Goal: Task Accomplishment & Management: Manage account settings

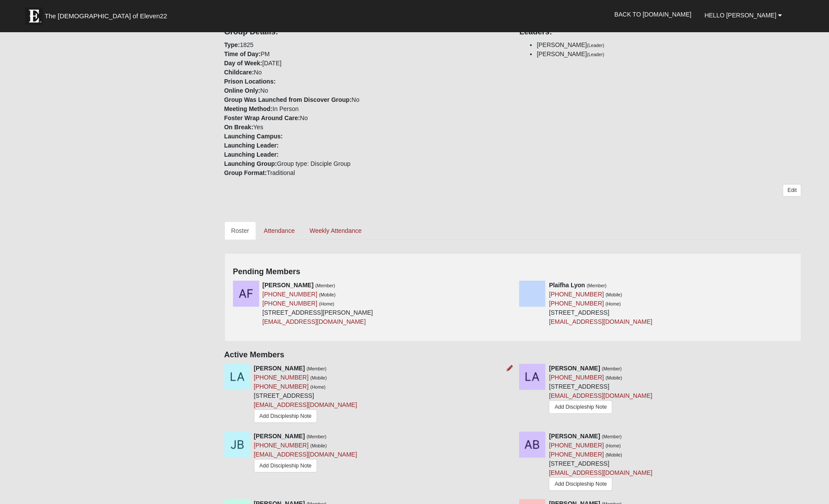
scroll to position [206, 0]
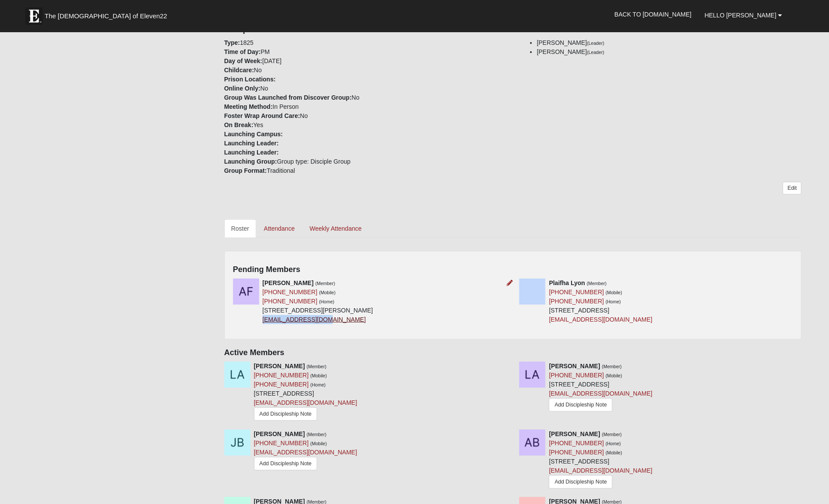
drag, startPoint x: 328, startPoint y: 324, endPoint x: 269, endPoint y: 317, distance: 59.2
click at [264, 317] on div "Anna Forte (Member) (904) 885-8240 (Mobile) (904) 885-8240 (Home) 443 Naugatuck…" at bounding box center [318, 302] width 111 height 46
copy link "avforte12@gmail.com"
click at [324, 332] on div "Pending Members Anna Forte (Member) (904) 885-8240 (Mobile) (904) 885-8240 (Hom…" at bounding box center [513, 295] width 578 height 89
drag, startPoint x: 324, startPoint y: 321, endPoint x: 264, endPoint y: 325, distance: 60.6
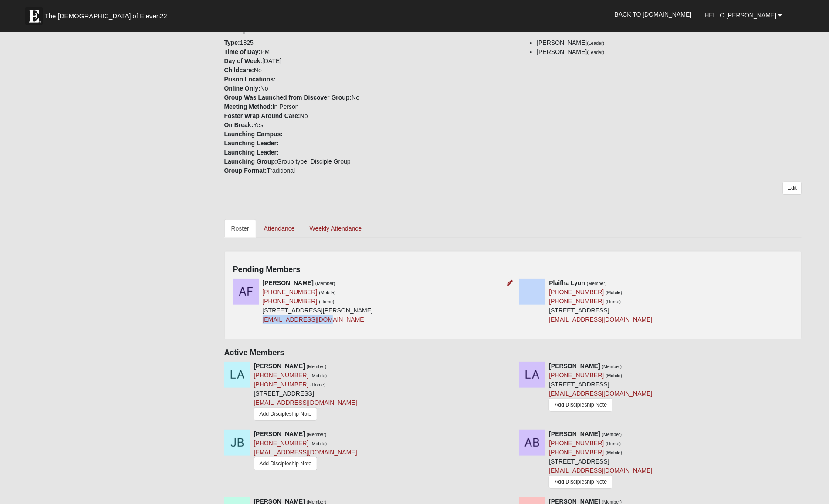
click at [264, 324] on div "Anna Forte (Member) (904) 885-8240 (Mobile) (904) 885-8240 (Home) 443 Naugatuck…" at bounding box center [318, 302] width 111 height 46
copy link "avforte12@gmail.com"
drag, startPoint x: 615, startPoint y: 322, endPoint x: 551, endPoint y: 321, distance: 63.2
click at [551, 321] on div "Plaifha Lyon (Member) (510) 290-9438 (Mobile) (510) 290-9438 (Home) 312 W 67th …" at bounding box center [600, 302] width 103 height 46
copy link "101galtex@gmail.com"
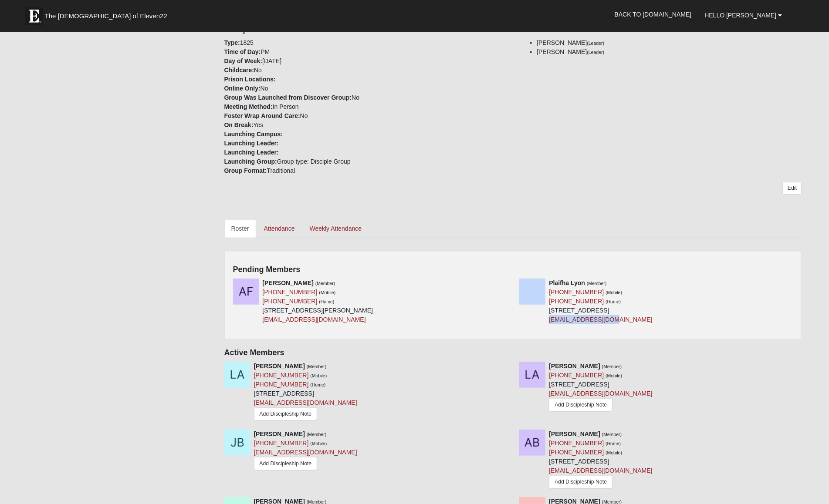
scroll to position [195, 0]
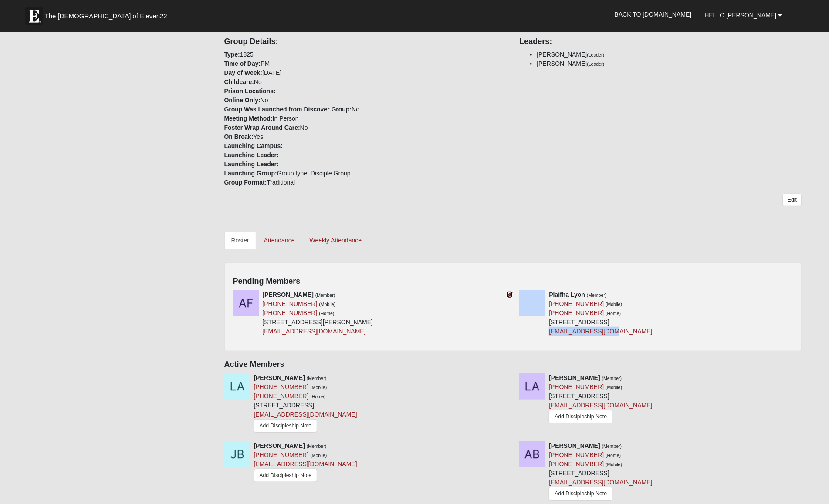
click at [508, 297] on icon at bounding box center [510, 295] width 6 height 6
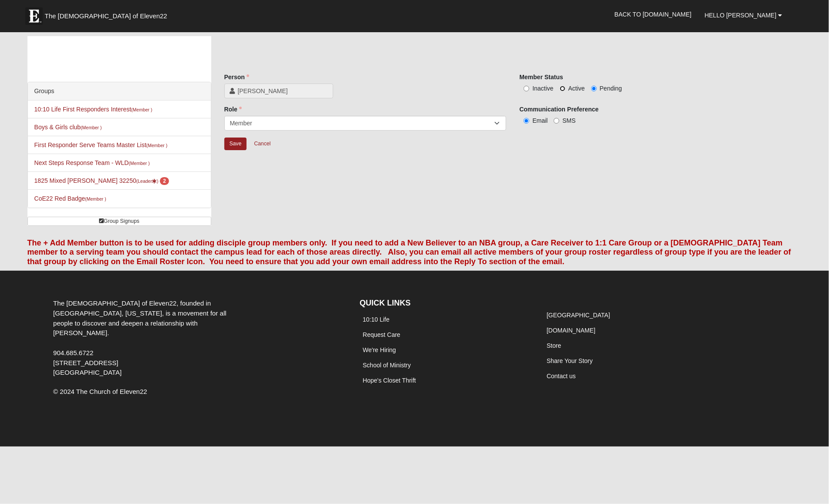
click at [563, 88] on input "Active" at bounding box center [563, 89] width 6 height 6
radio input "true"
click at [231, 145] on input "Save" at bounding box center [235, 144] width 23 height 13
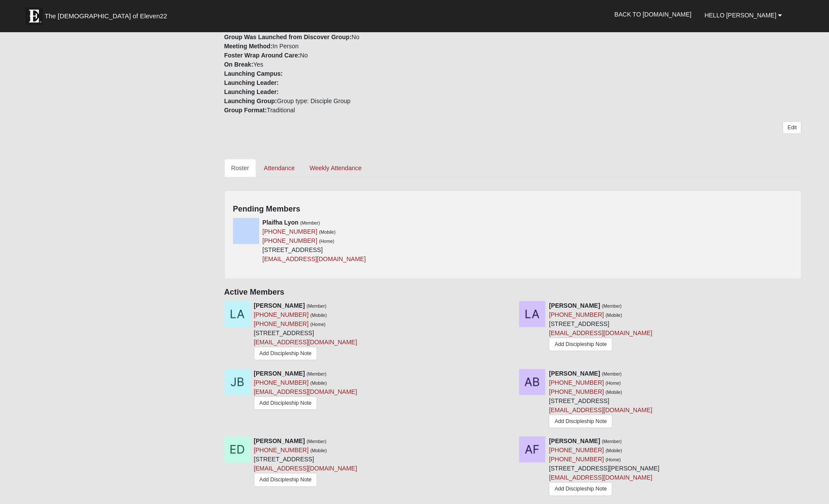
scroll to position [284, 0]
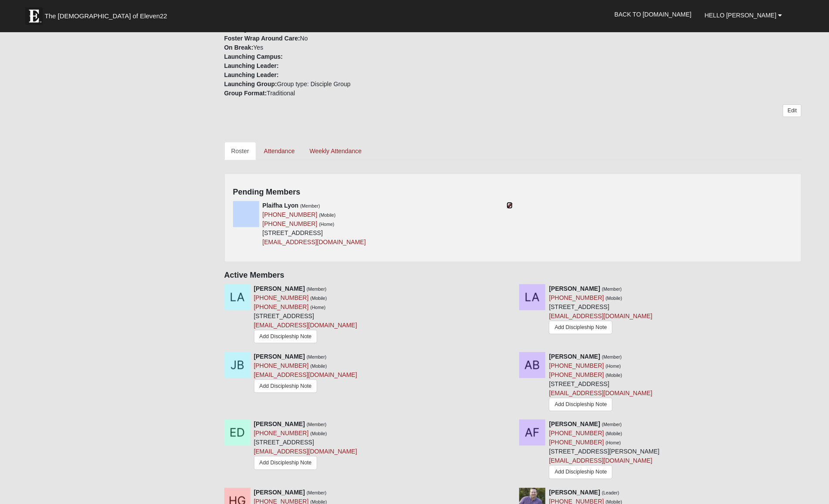
click at [511, 206] on icon at bounding box center [510, 206] width 6 height 6
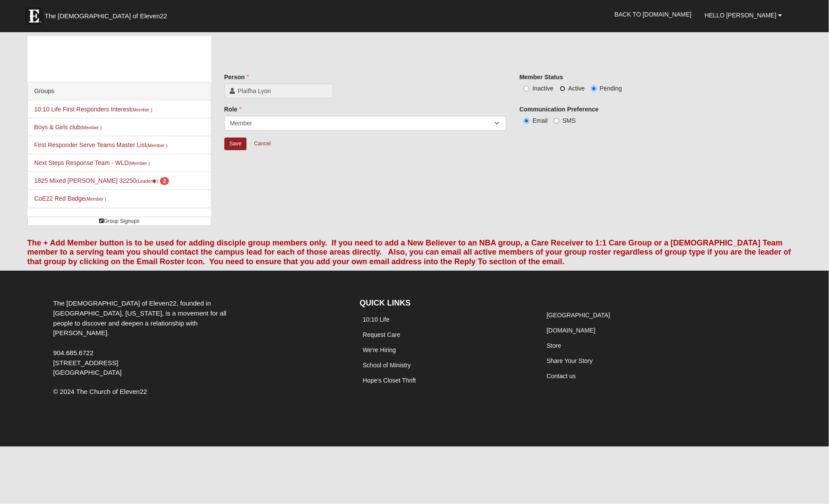
click at [563, 87] on input "Active" at bounding box center [563, 89] width 6 height 6
radio input "true"
click at [239, 147] on input "Save" at bounding box center [235, 144] width 23 height 13
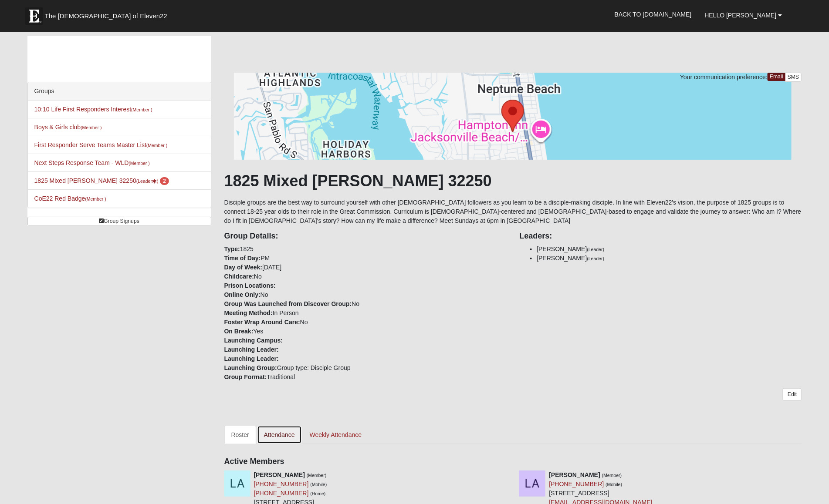
click at [288, 437] on link "Attendance" at bounding box center [279, 435] width 45 height 18
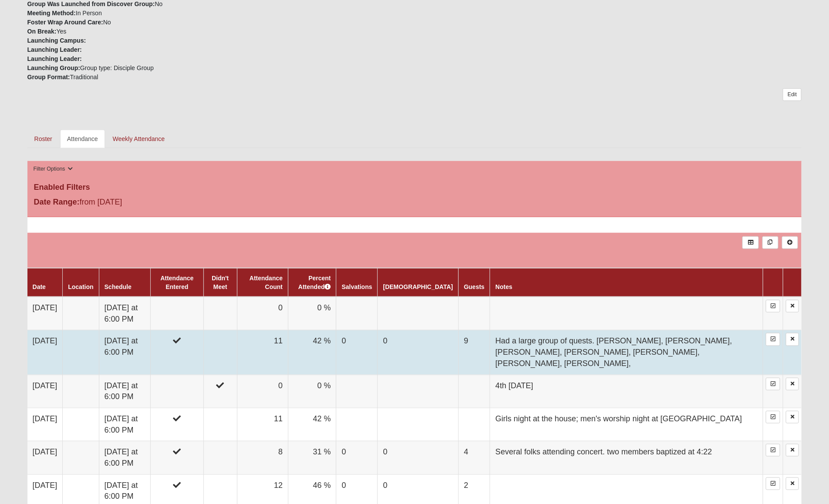
scroll to position [292, 0]
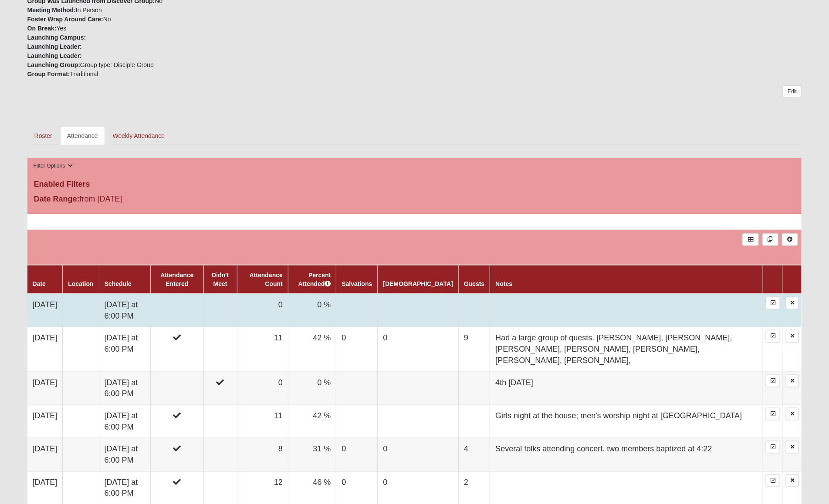
click at [237, 313] on td at bounding box center [220, 311] width 34 height 34
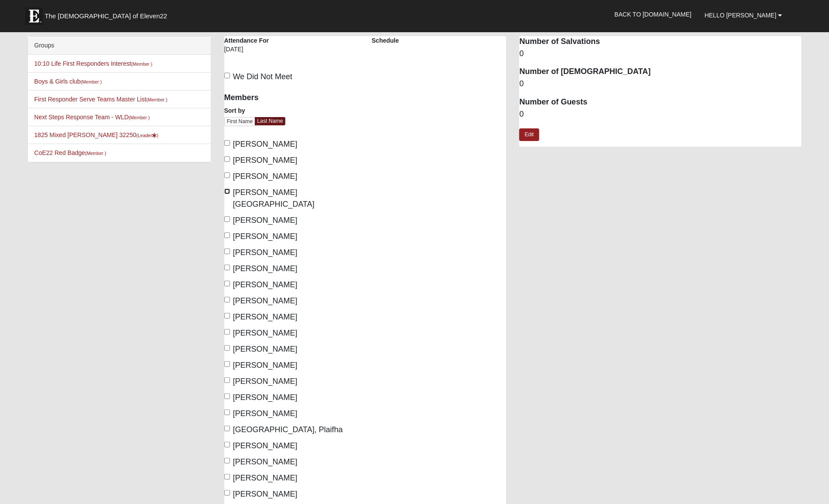
click at [228, 191] on input "[PERSON_NAME][GEOGRAPHIC_DATA]" at bounding box center [227, 192] width 6 height 6
checkbox input "true"
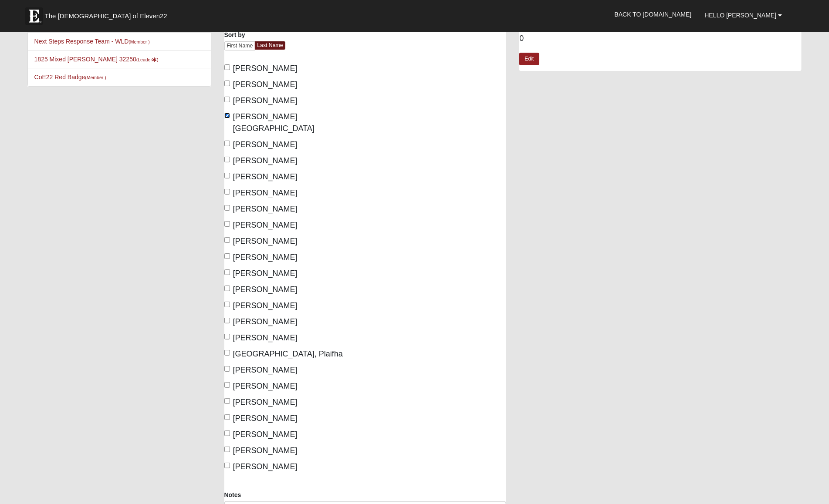
scroll to position [83, 0]
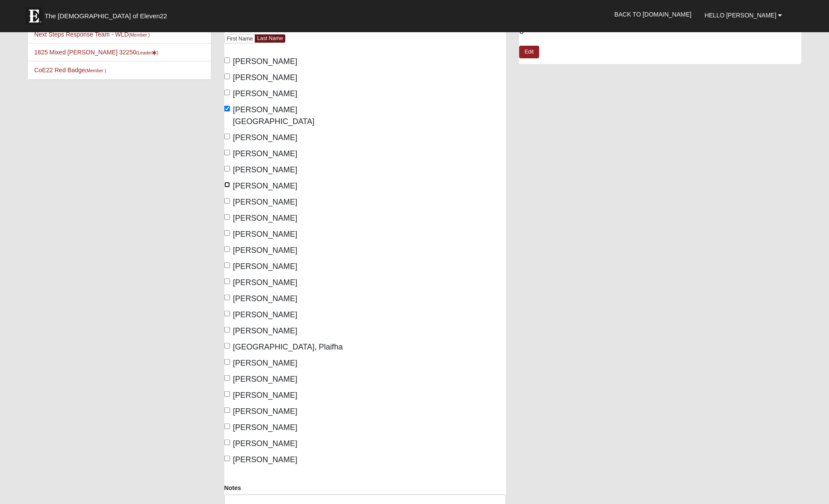
drag, startPoint x: 227, startPoint y: 172, endPoint x: 227, endPoint y: 182, distance: 10.0
click at [227, 182] on input "Garrard, Cris" at bounding box center [227, 185] width 6 height 6
checkbox input "true"
click at [227, 198] on input "Garrard, Lan" at bounding box center [227, 201] width 6 height 6
checkbox input "true"
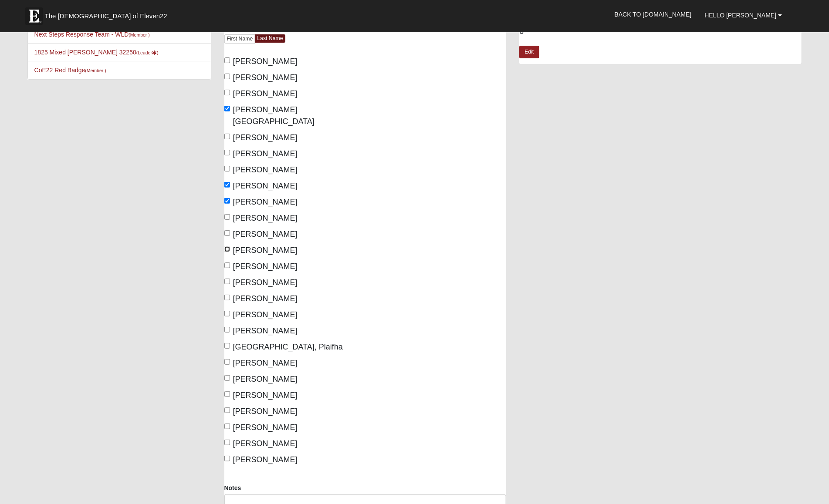
click at [228, 247] on input "Kalachik, Ben" at bounding box center [227, 250] width 6 height 6
checkbox input "true"
click at [229, 295] on input "Lemoine, Skye" at bounding box center [227, 298] width 6 height 6
checkbox input "true"
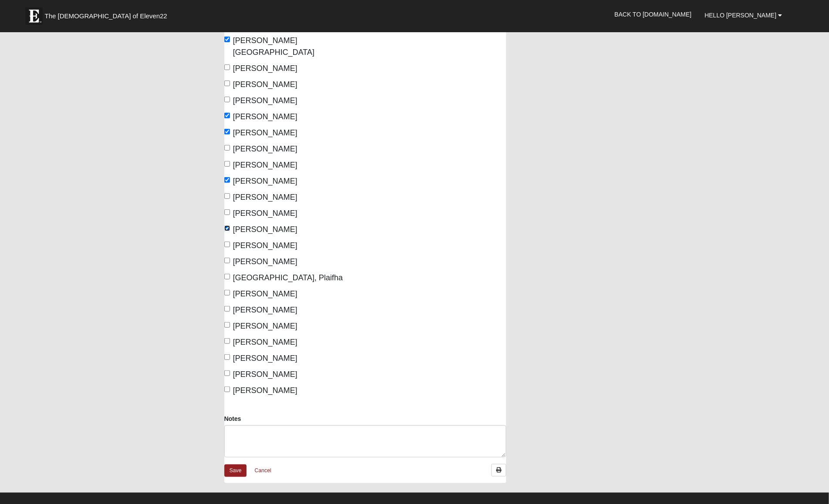
scroll to position [157, 0]
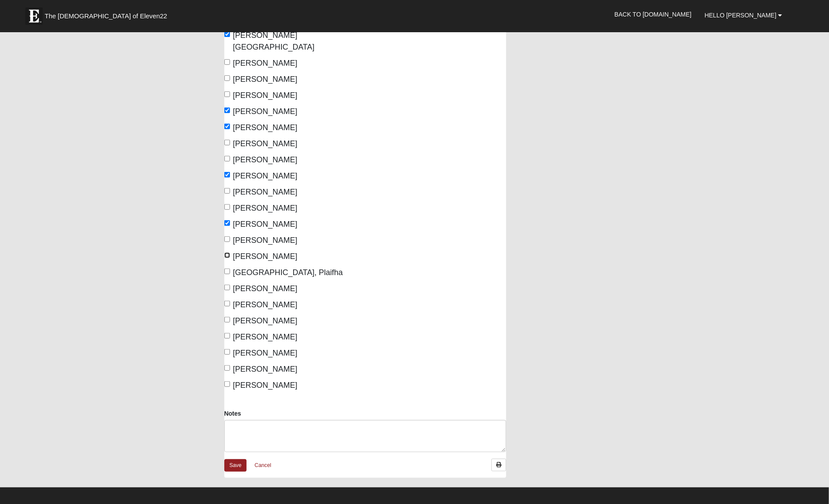
click at [227, 253] on input "Lospitalier, Kelsey" at bounding box center [227, 256] width 6 height 6
checkbox input "true"
click at [227, 285] on input "Murphy, Macie" at bounding box center [227, 288] width 6 height 6
checkbox input "true"
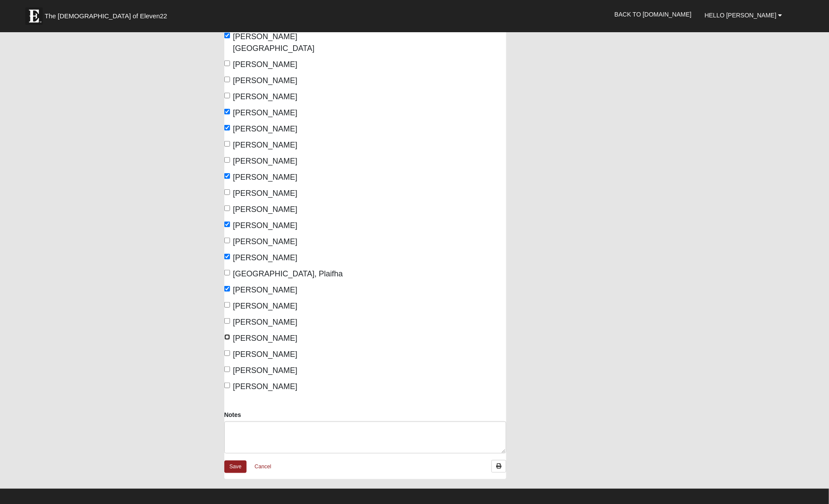
drag, startPoint x: 228, startPoint y: 326, endPoint x: 228, endPoint y: 333, distance: 7.0
click at [228, 335] on input "Speakman, Katie" at bounding box center [227, 338] width 6 height 6
checkbox input "true"
click at [227, 351] on input "Speakman, Shannon" at bounding box center [227, 354] width 6 height 6
checkbox input "true"
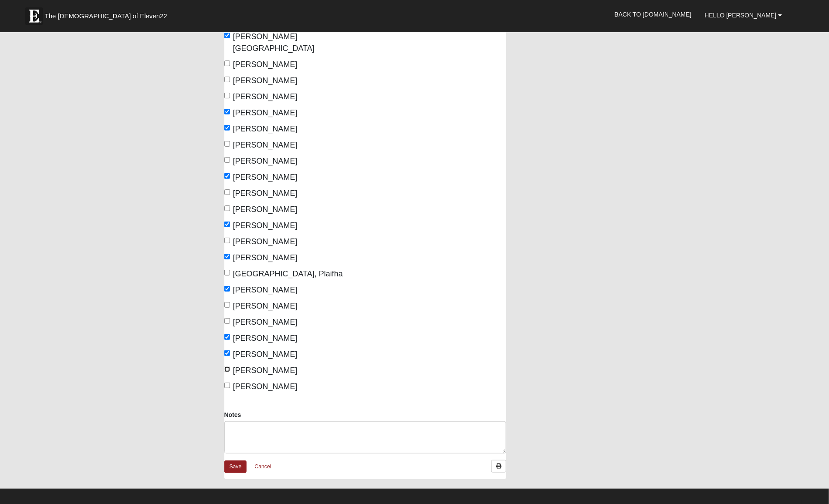
click at [229, 367] on input "Tirado, Julie" at bounding box center [227, 370] width 6 height 6
checkbox input "true"
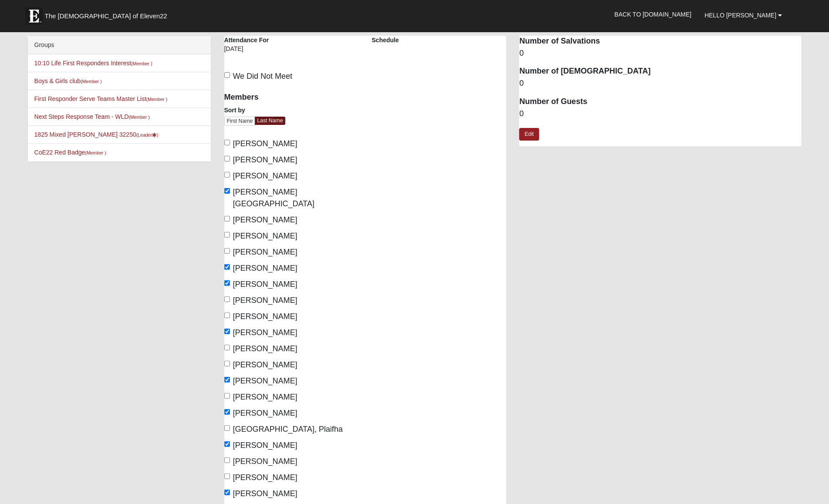
scroll to position [0, 0]
click at [527, 134] on link "Edit" at bounding box center [529, 135] width 20 height 13
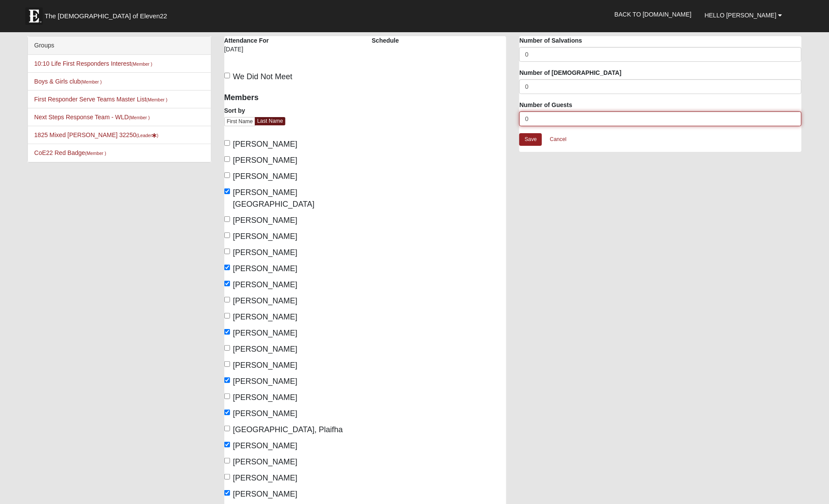
click at [542, 122] on input "0" at bounding box center [660, 119] width 282 height 15
drag, startPoint x: 542, startPoint y: 121, endPoint x: 510, endPoint y: 118, distance: 32.3
click at [510, 118] on div "1825 Mixed Garrard 32250 Attendance Attendance For 10/12/2025 Schedule We Did N…" at bounding box center [513, 340] width 591 height 608
type input "5"
click at [536, 139] on link "Save" at bounding box center [530, 139] width 23 height 13
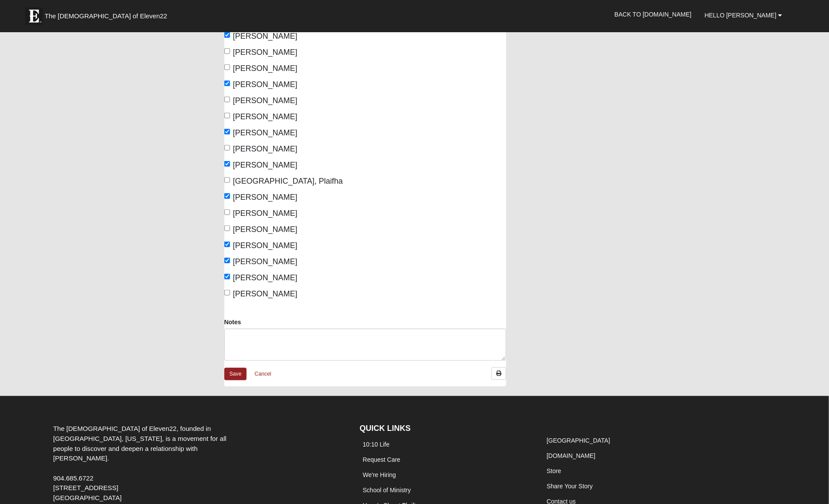
scroll to position [306, 0]
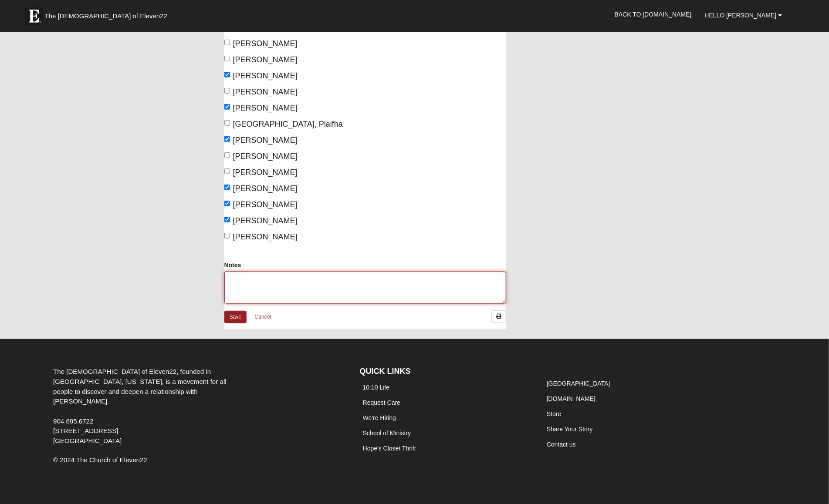
click at [394, 272] on textarea "Notes" at bounding box center [365, 288] width 282 height 32
type textarea "'"
type textarea "Guests - Joey, Bryce, Clayton, Christian, Jane Doe - a girl whose name I can't …"
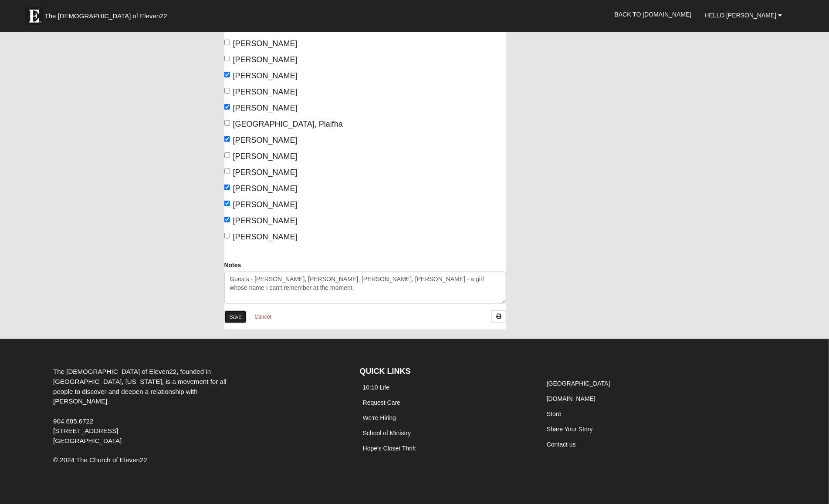
click at [234, 311] on link "Save" at bounding box center [235, 317] width 23 height 13
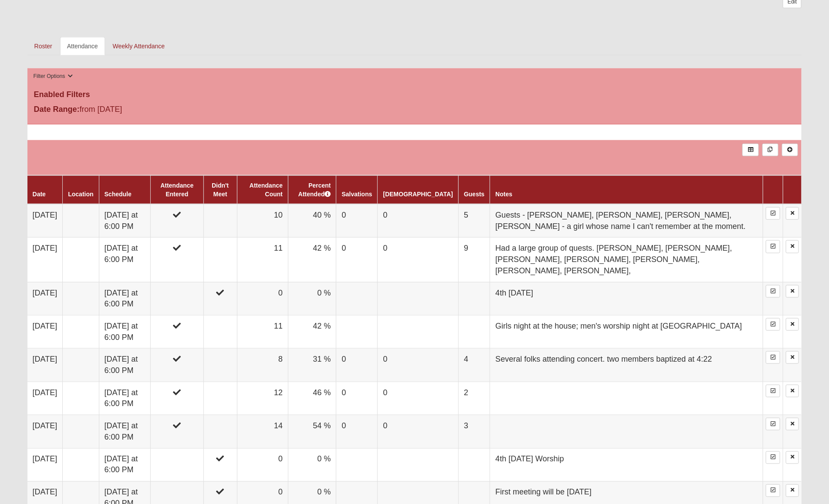
scroll to position [387, 0]
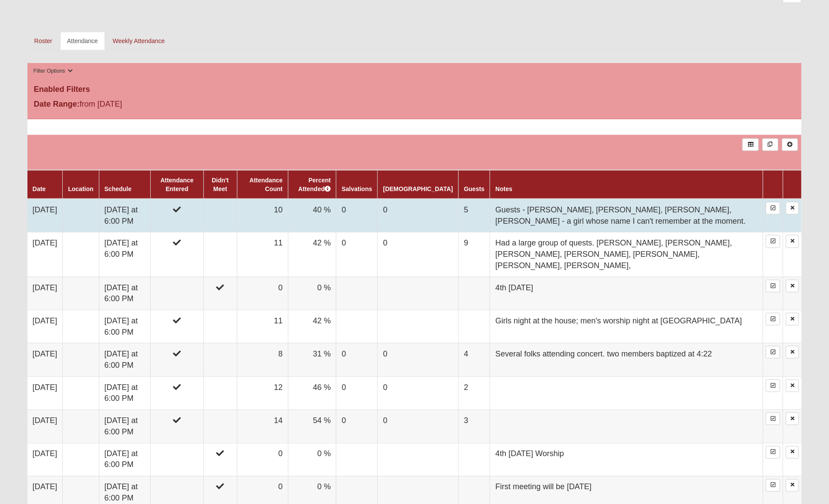
click at [378, 223] on td "0" at bounding box center [356, 216] width 41 height 34
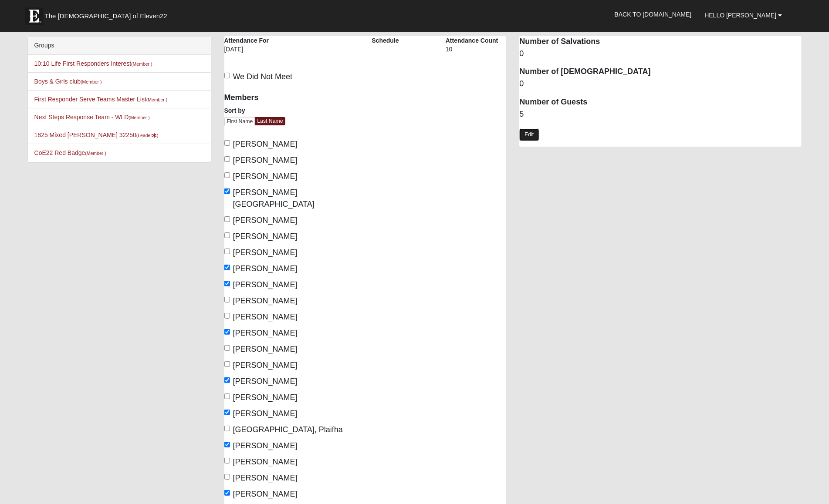
click at [530, 134] on link "Edit" at bounding box center [529, 135] width 20 height 13
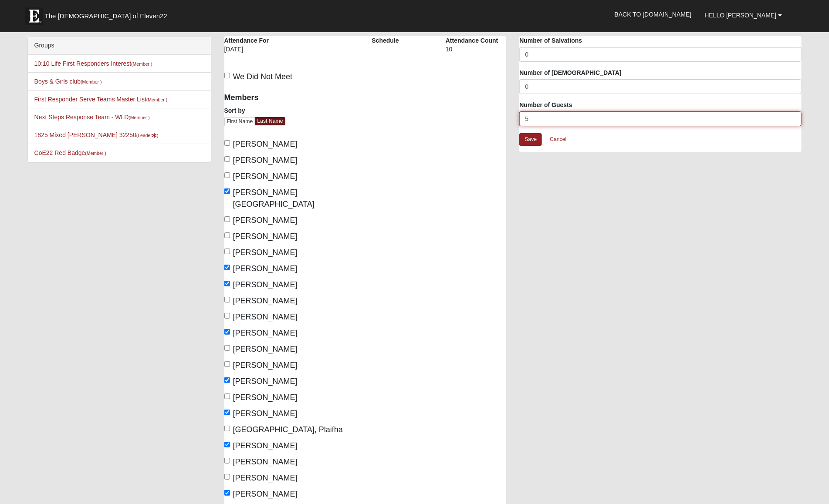
drag, startPoint x: 534, startPoint y: 118, endPoint x: 502, endPoint y: 118, distance: 31.4
click at [502, 118] on div "1825 Mixed Garrard 32250 Attendance Attendance For 10/12/2025 Schedule Attendan…" at bounding box center [513, 340] width 591 height 608
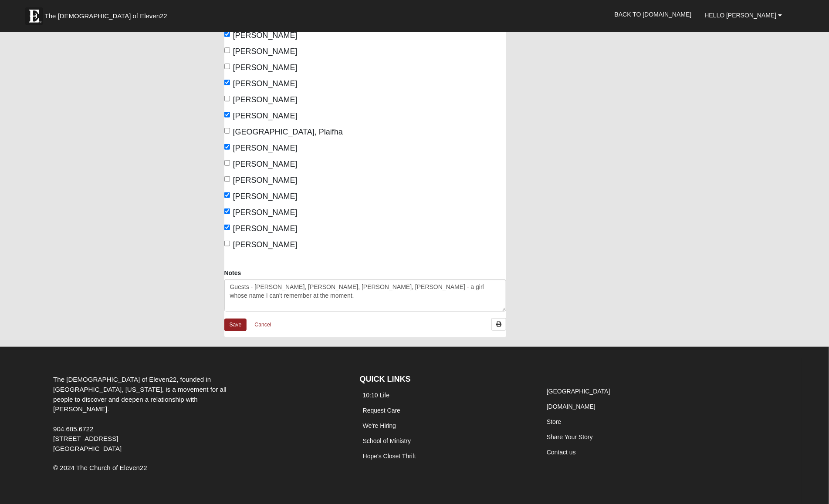
scroll to position [306, 0]
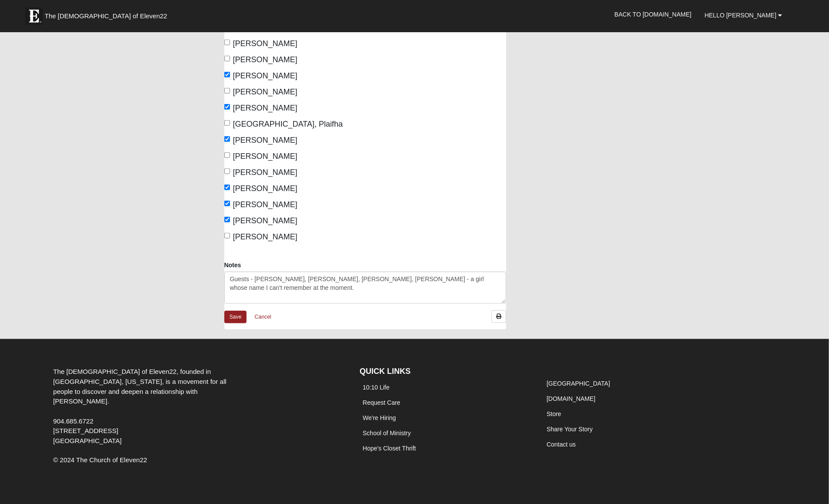
type input "6"
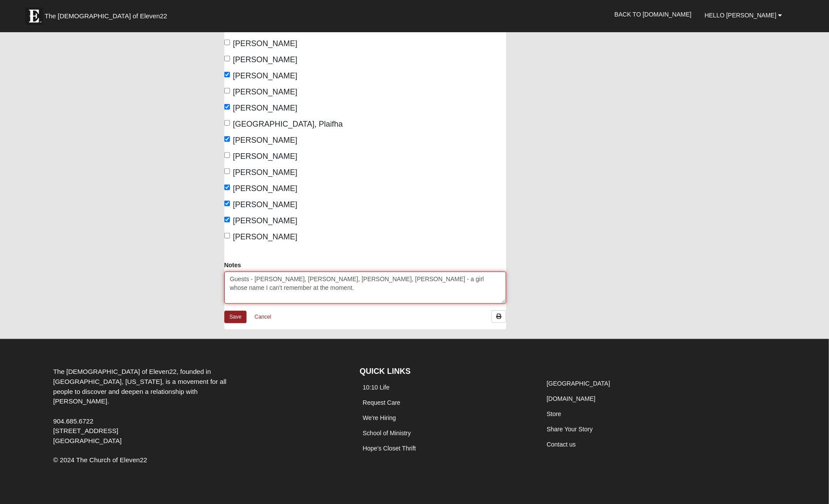
drag, startPoint x: 314, startPoint y: 268, endPoint x: 326, endPoint y: 267, distance: 11.8
click at [315, 272] on textarea "Guests - Joey, Bryce, Clayton, Christian, Jane Doe - a girl whose name I can't …" at bounding box center [365, 288] width 282 height 32
type textarea "Guests - [PERSON_NAME], [PERSON_NAME], [PERSON_NAME], [PERSON_NAME], [PERSON_NA…"
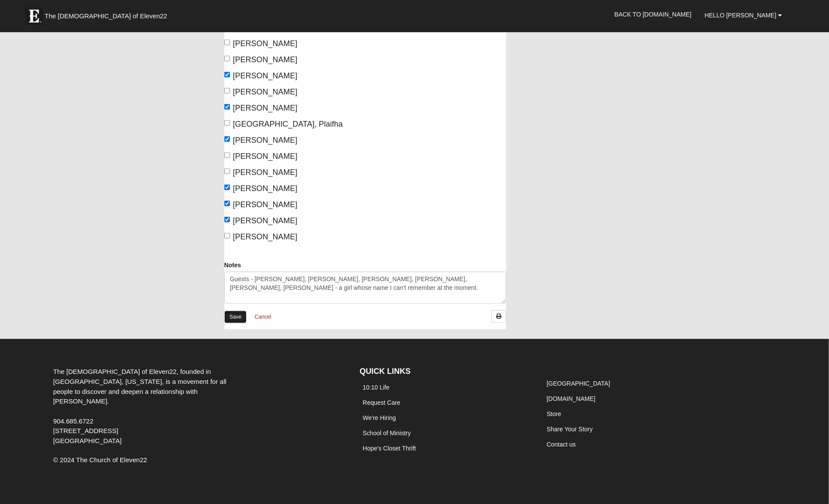
click at [237, 311] on link "Save" at bounding box center [235, 317] width 23 height 13
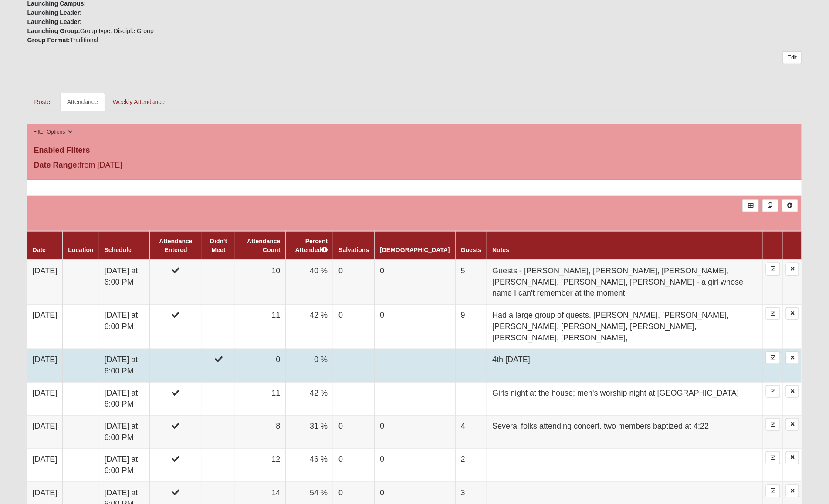
scroll to position [327, 0]
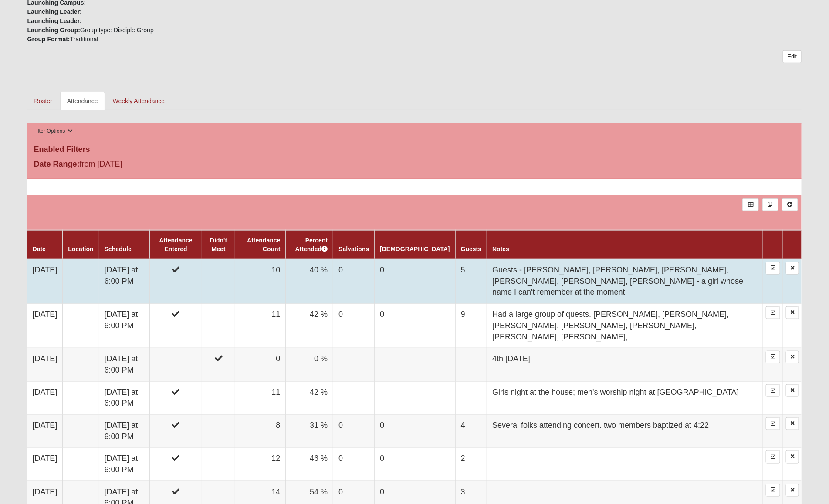
click at [375, 281] on td "0" at bounding box center [353, 281] width 41 height 45
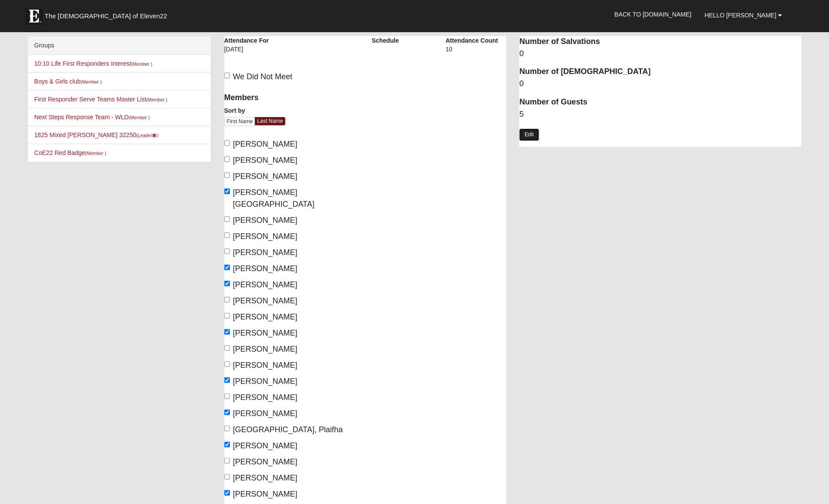
click at [528, 139] on link "Edit" at bounding box center [529, 135] width 20 height 13
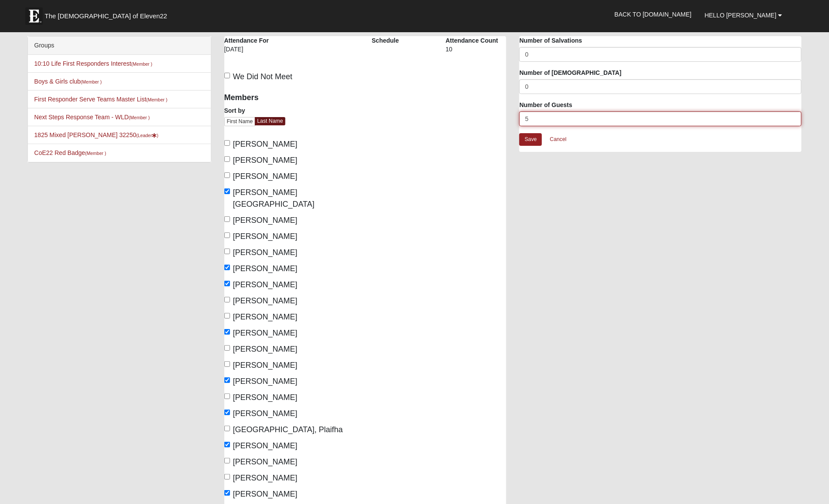
drag, startPoint x: 523, startPoint y: 118, endPoint x: 505, endPoint y: 118, distance: 17.9
click at [505, 118] on div "1825 Mixed [PERSON_NAME] 32250 Attendance Attendance For [DATE] Schedule Attend…" at bounding box center [513, 340] width 591 height 608
type input "6"
click at [526, 138] on link "Save" at bounding box center [530, 139] width 23 height 13
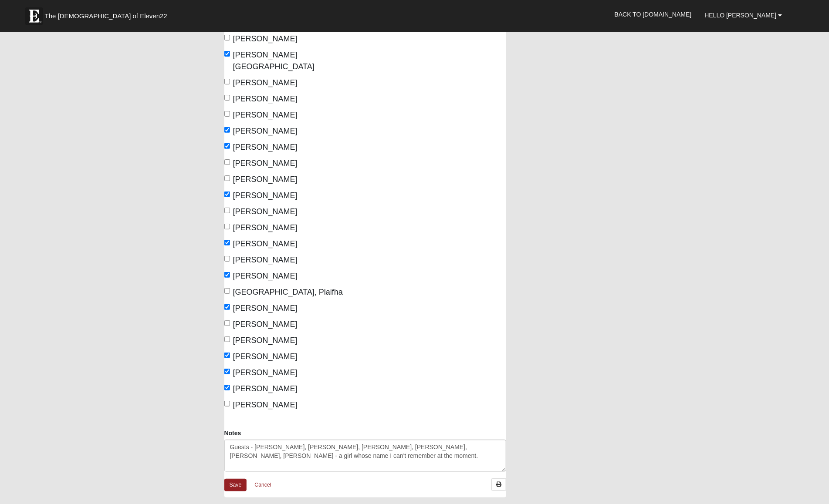
scroll to position [306, 0]
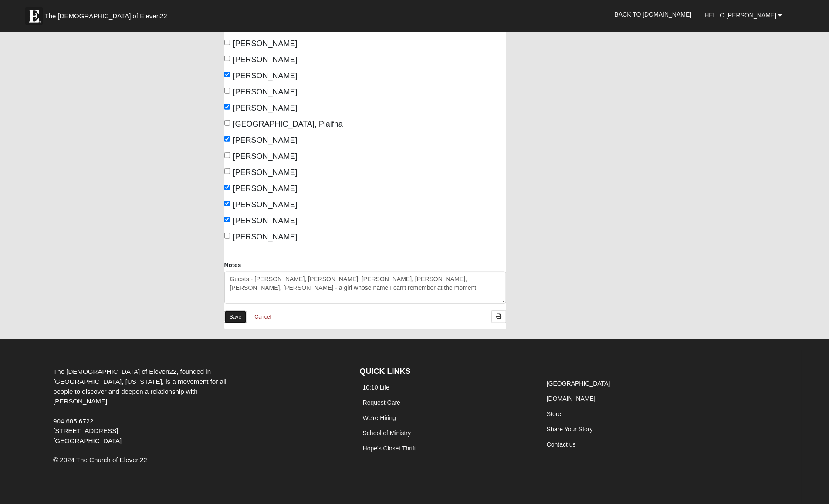
click at [237, 311] on link "Save" at bounding box center [235, 317] width 23 height 13
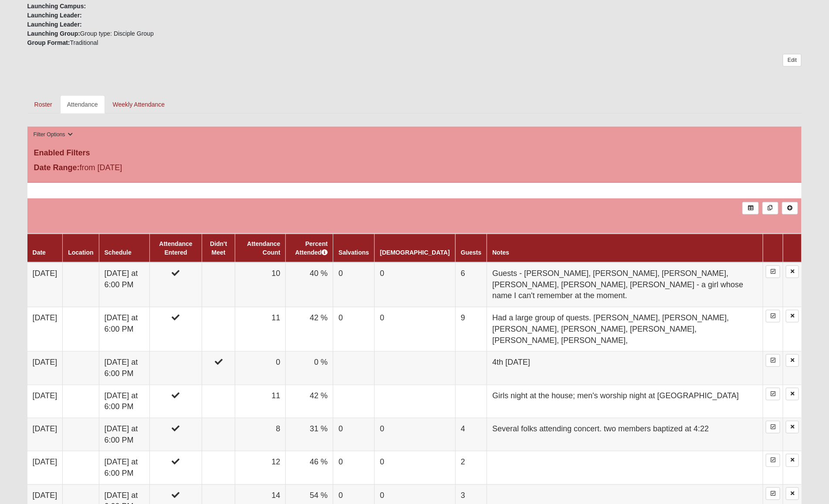
scroll to position [324, 0]
